Goal: Information Seeking & Learning: Find specific fact

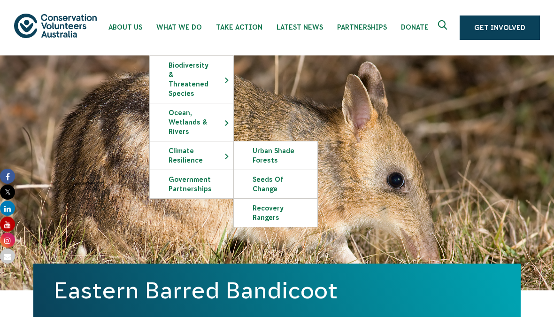
click at [271, 178] on link "Seeds of Change" at bounding box center [276, 184] width 84 height 28
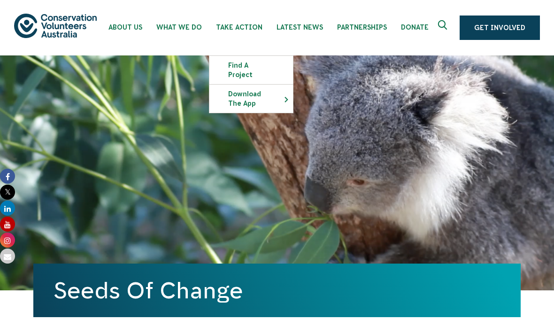
click at [287, 38] on link "Latest News" at bounding box center [300, 25] width 61 height 50
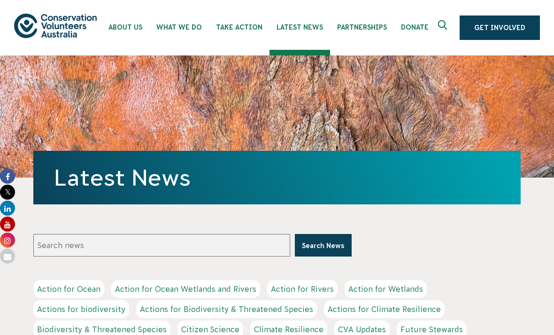
click at [52, 247] on input "Search news" at bounding box center [161, 245] width 257 height 23
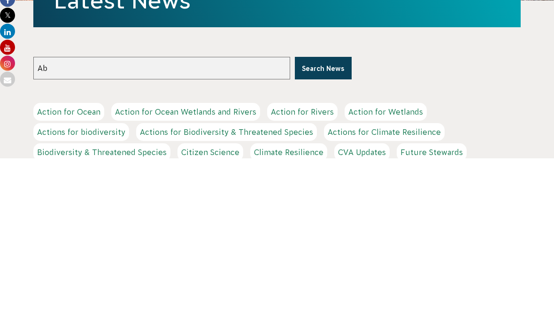
type input "A"
click at [324, 234] on button "Search News" at bounding box center [323, 245] width 57 height 23
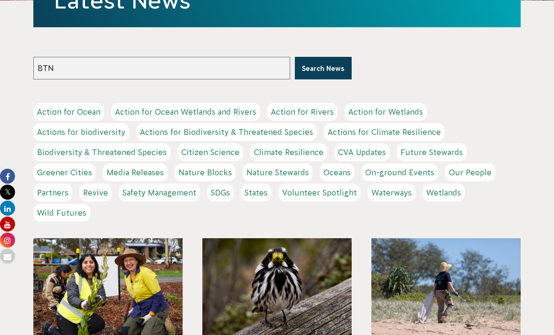
click at [64, 65] on input "BTN" at bounding box center [161, 68] width 257 height 23
type input "B"
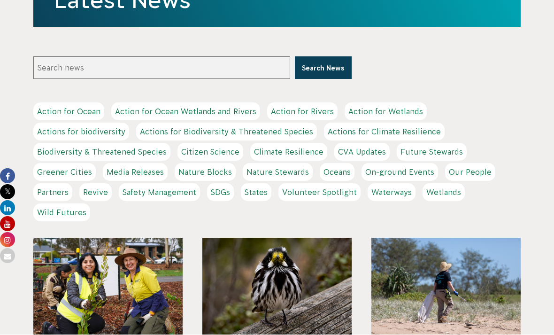
scroll to position [177, 0]
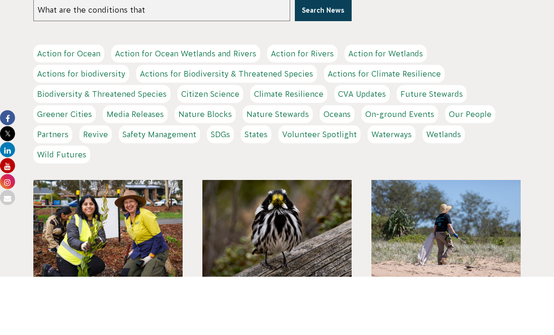
type input "What are the conditions that"
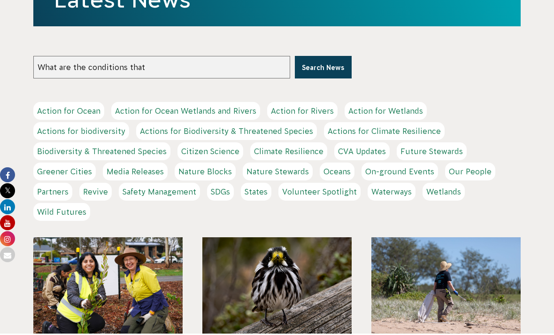
scroll to position [0, 0]
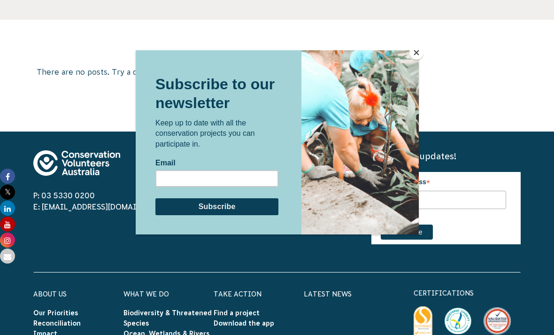
scroll to position [317, 0]
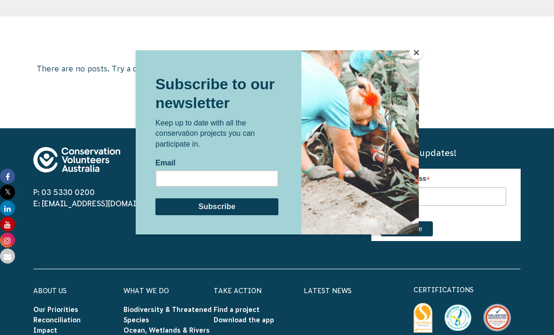
click at [415, 58] on button "Close" at bounding box center [416, 53] width 14 height 14
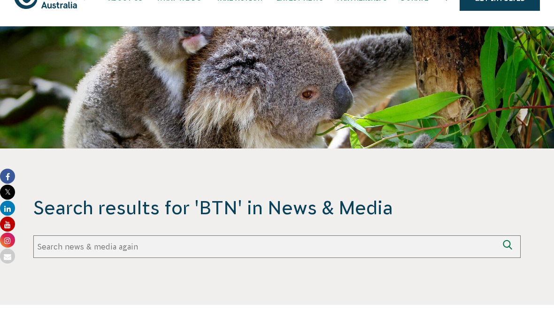
scroll to position [29, 0]
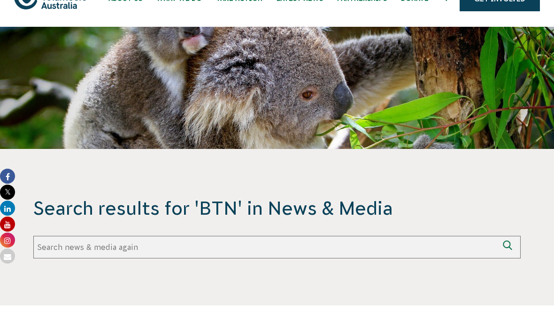
click at [398, 247] on input "Search again" at bounding box center [265, 247] width 465 height 23
